Goal: Task Accomplishment & Management: Use online tool/utility

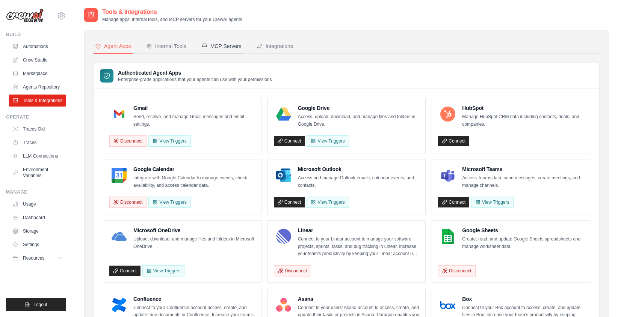
click at [229, 46] on div "MCP Servers" at bounding box center [221, 46] width 40 height 8
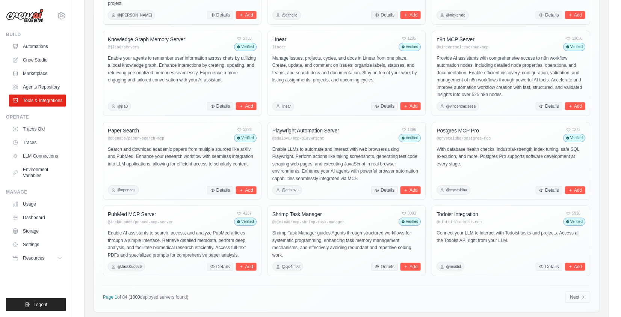
scroll to position [235, 0]
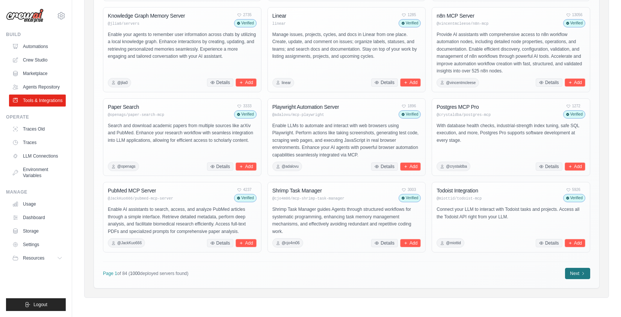
click at [583, 270] on link "Next" at bounding box center [577, 273] width 25 height 11
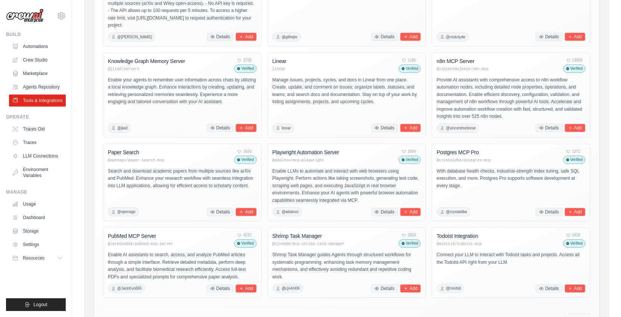
scroll to position [19, 0]
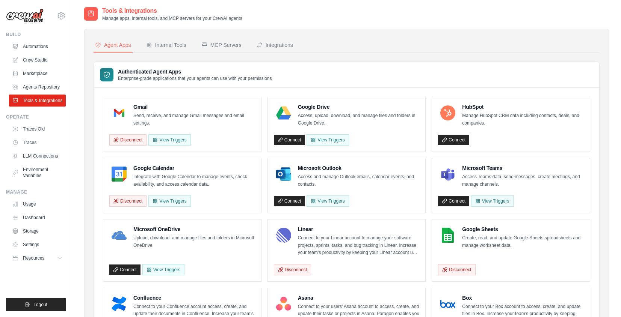
scroll to position [2, 0]
click at [232, 41] on div "MCP Servers" at bounding box center [221, 45] width 40 height 8
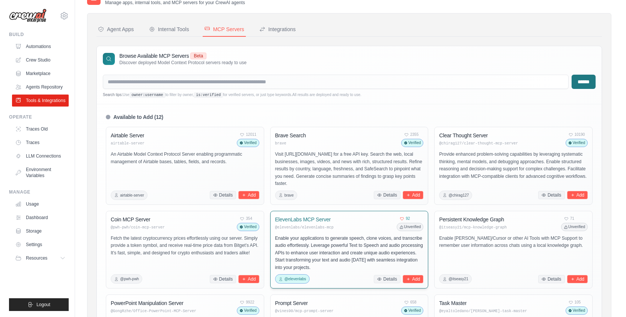
scroll to position [20, 0]
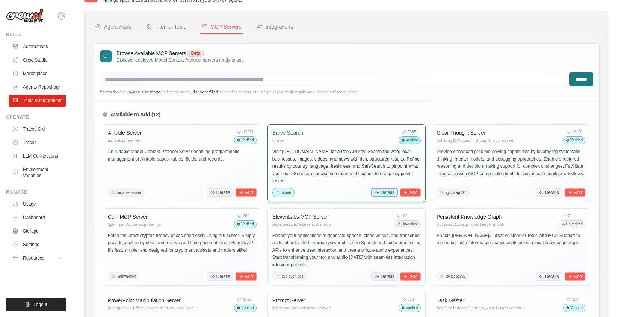
click at [377, 193] on icon at bounding box center [377, 192] width 4 height 3
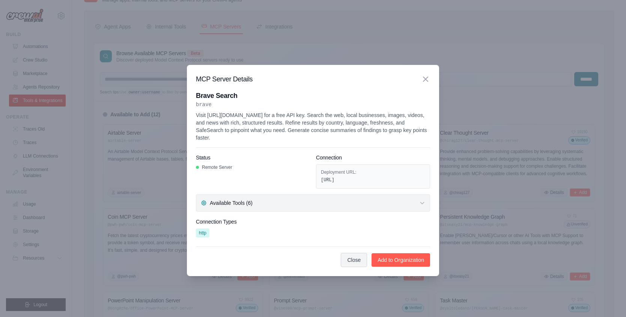
click at [372, 204] on button "Available Tools (6)" at bounding box center [313, 202] width 234 height 17
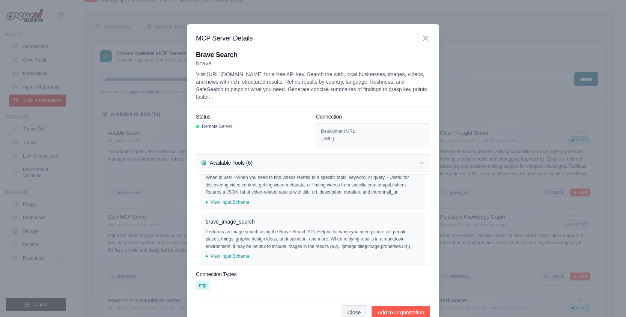
scroll to position [215, 0]
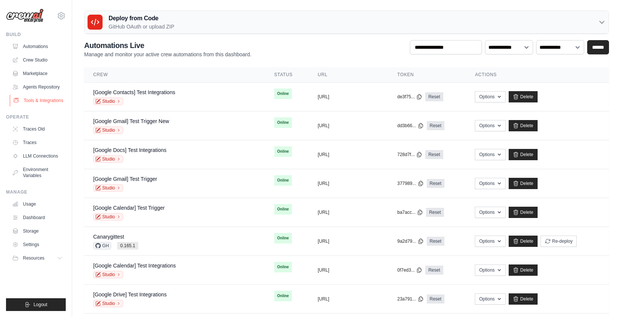
click at [39, 99] on link "Tools & Integrations" at bounding box center [38, 101] width 57 height 12
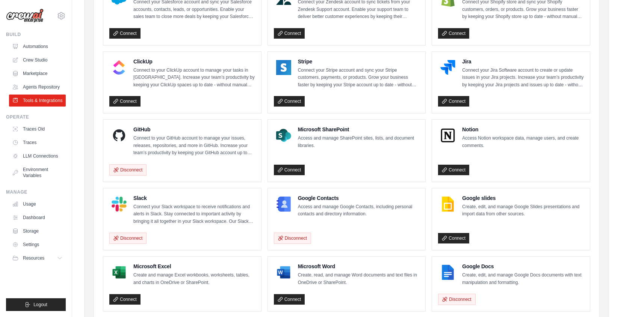
scroll to position [406, 0]
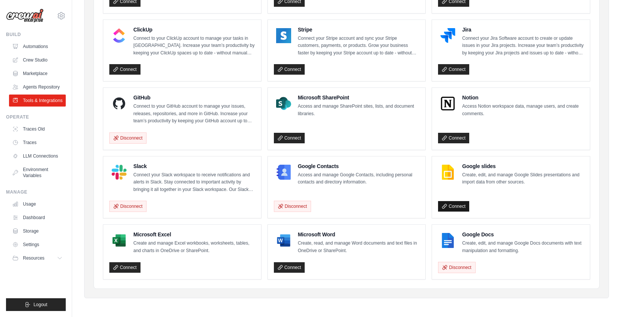
click at [460, 205] on link "Connect" at bounding box center [453, 206] width 31 height 11
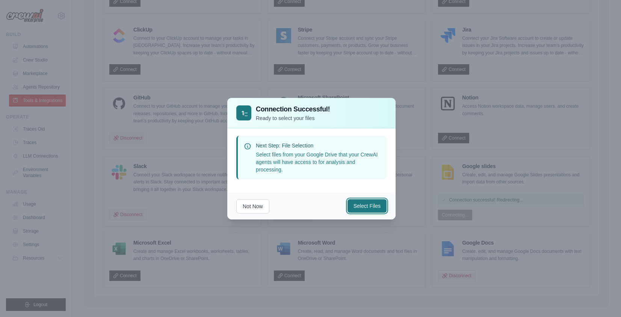
click at [374, 203] on button "Select Files" at bounding box center [366, 206] width 39 height 14
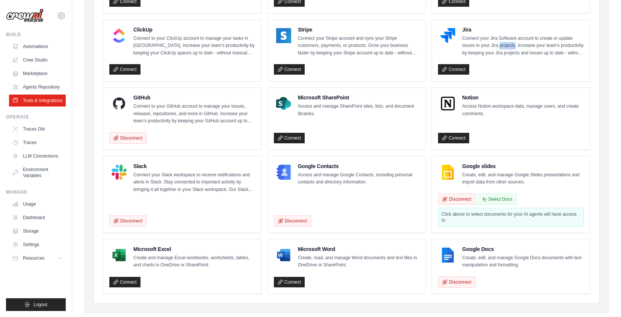
click at [500, 46] on p "Connect your Jira Software account to create or update issues in your Jira proj…" at bounding box center [523, 46] width 122 height 22
drag, startPoint x: 466, startPoint y: 221, endPoint x: 454, endPoint y: 250, distance: 31.3
click at [439, 214] on div "Click above to select documents for your AI agents will have access to" at bounding box center [511, 217] width 146 height 19
copy div "Click above to select documents for your AI agents will have access to"
